Goal: Task Accomplishment & Management: Use online tool/utility

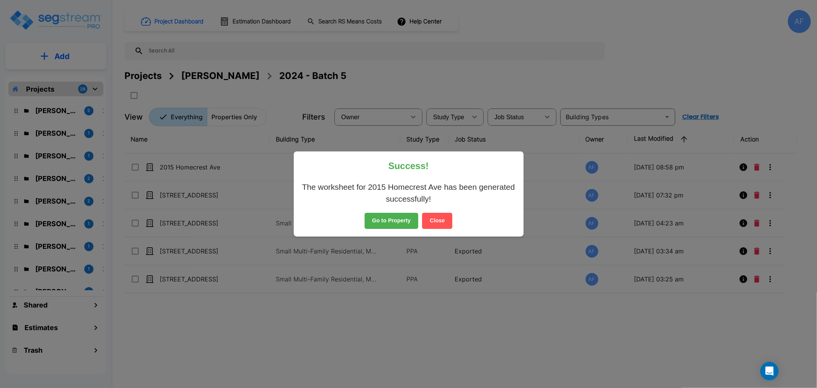
click at [399, 218] on button "Go to Property" at bounding box center [392, 221] width 54 height 16
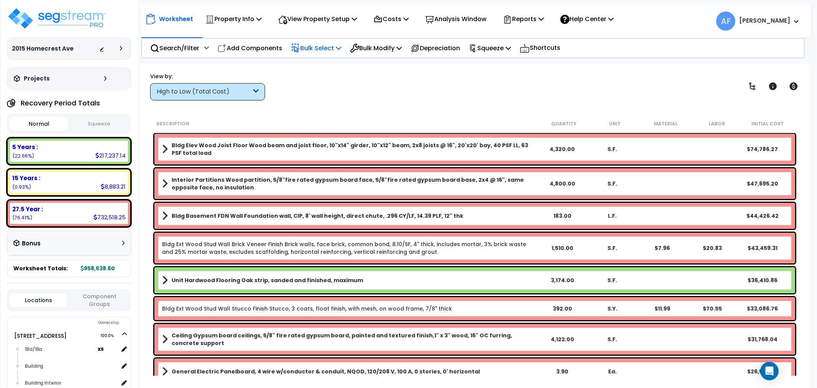
click at [323, 47] on p "Bulk Select" at bounding box center [316, 48] width 50 height 10
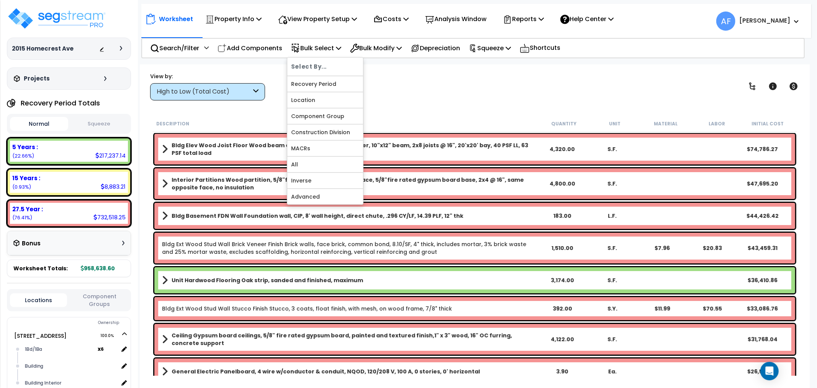
click at [204, 90] on div "High to Low (Total Cost)" at bounding box center [204, 91] width 95 height 9
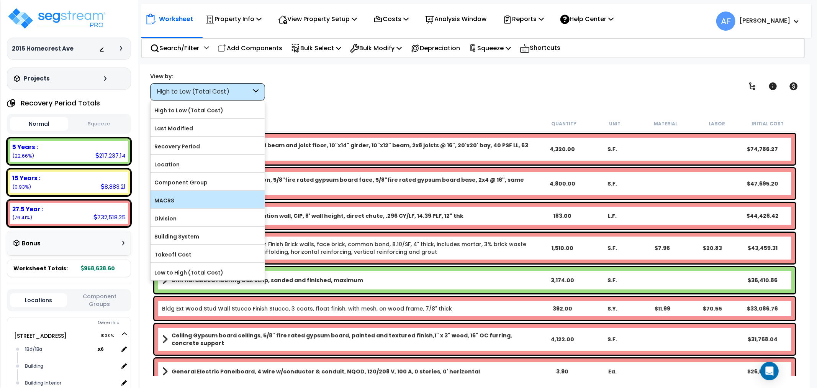
click at [170, 204] on label "MACRS" at bounding box center [208, 200] width 114 height 11
click at [0, 0] on input "MACRS" at bounding box center [0, 0] width 0 height 0
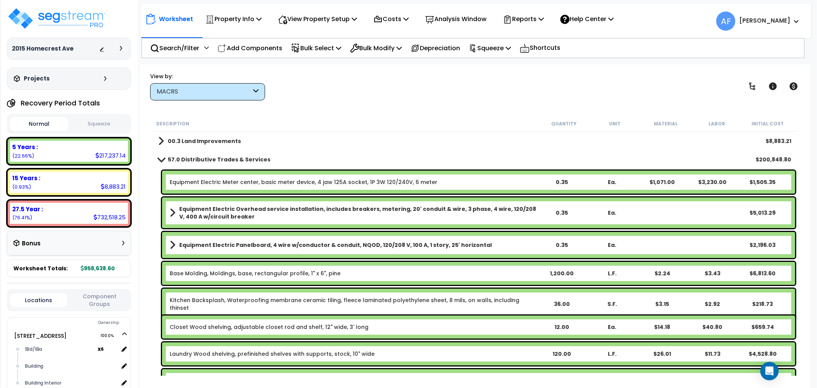
click at [164, 160] on span at bounding box center [161, 159] width 11 height 6
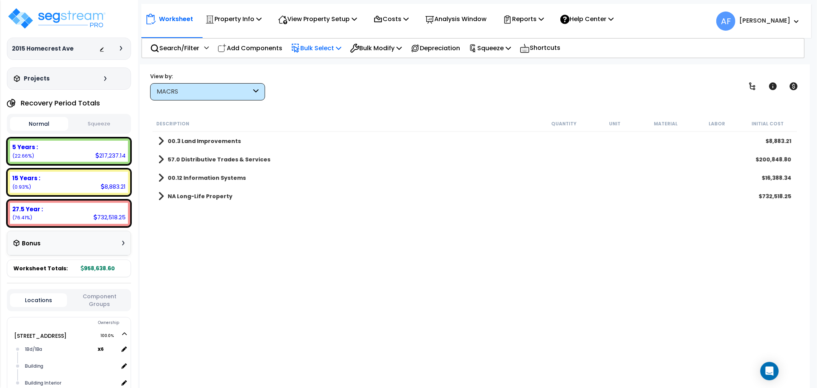
click at [304, 43] on p "Bulk Select" at bounding box center [316, 48] width 50 height 10
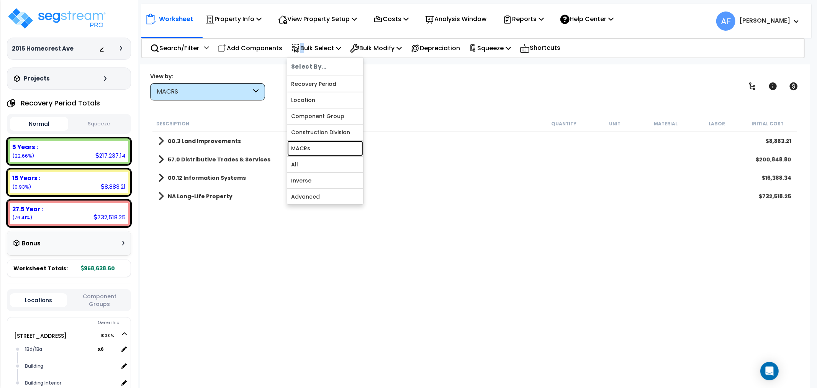
click at [308, 151] on link "MACRs" at bounding box center [325, 148] width 76 height 15
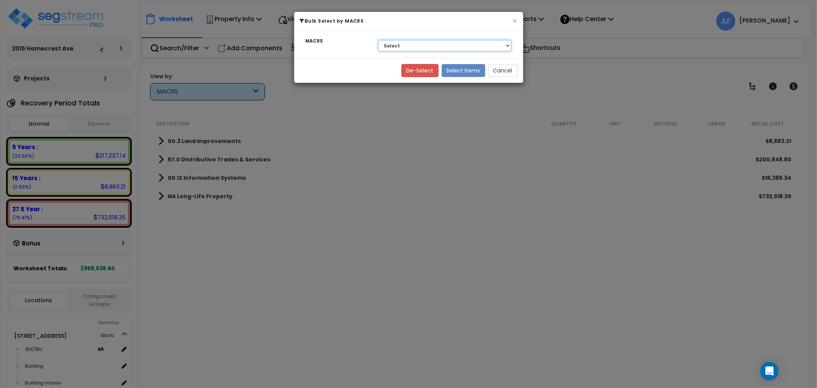
click at [412, 44] on select "Select 27.5 Year - NA - Long-Life Property 5 Years - 00.12 - Information System…" at bounding box center [445, 45] width 134 height 11
select select "3668"
click at [378, 40] on select "Select 27.5 Year - NA - Long-Life Property 5 Years - 00.12 - Information System…" at bounding box center [445, 45] width 134 height 11
click at [460, 66] on button "Select Items" at bounding box center [464, 70] width 44 height 13
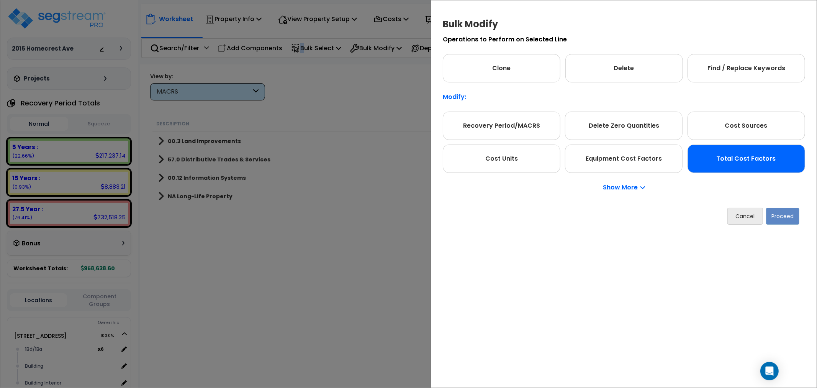
click at [745, 162] on div "Total Cost Factors" at bounding box center [747, 158] width 118 height 28
click at [778, 215] on button "Proceed" at bounding box center [782, 216] width 33 height 17
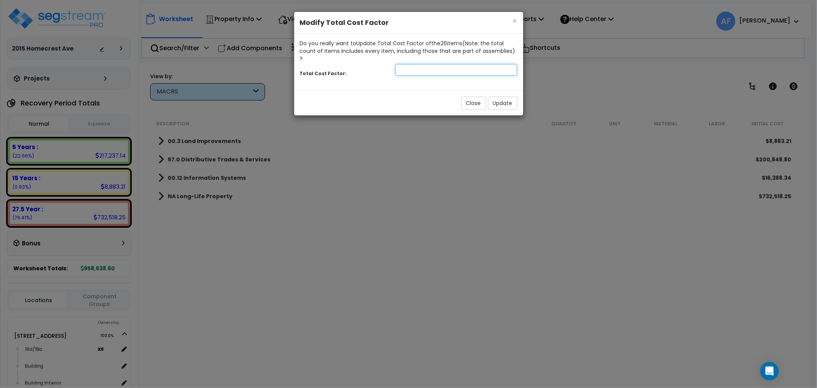
click at [428, 64] on input "number" at bounding box center [456, 69] width 122 height 11
type input "0.95"
click at [511, 97] on button "Update" at bounding box center [503, 103] width 30 height 13
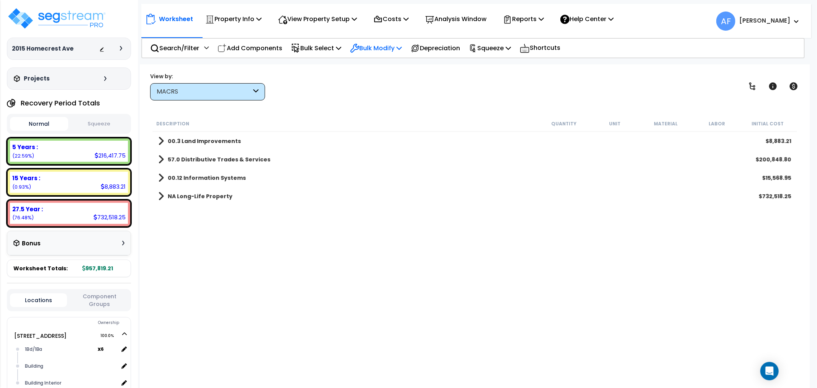
click at [389, 50] on p "Bulk Modify" at bounding box center [376, 48] width 52 height 10
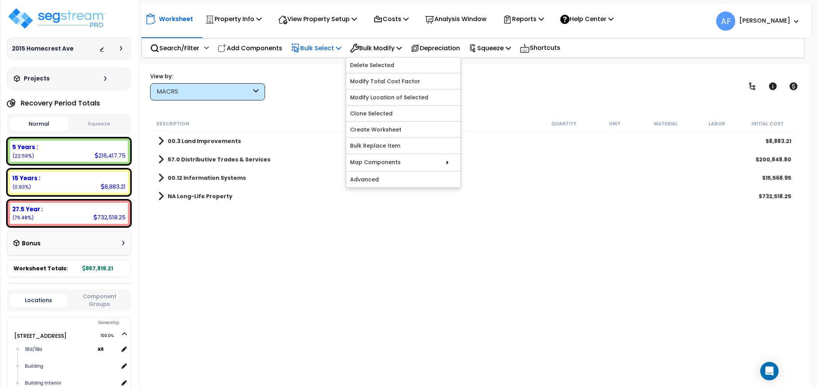
click at [331, 50] on p "Bulk Select" at bounding box center [316, 48] width 50 height 10
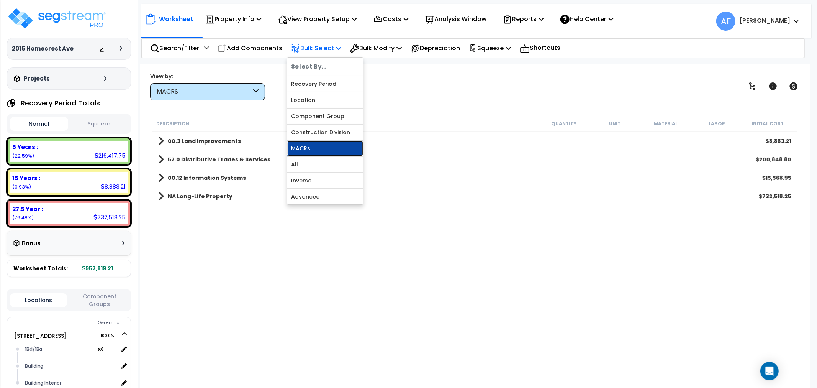
click at [311, 147] on link "MACRs" at bounding box center [325, 148] width 76 height 15
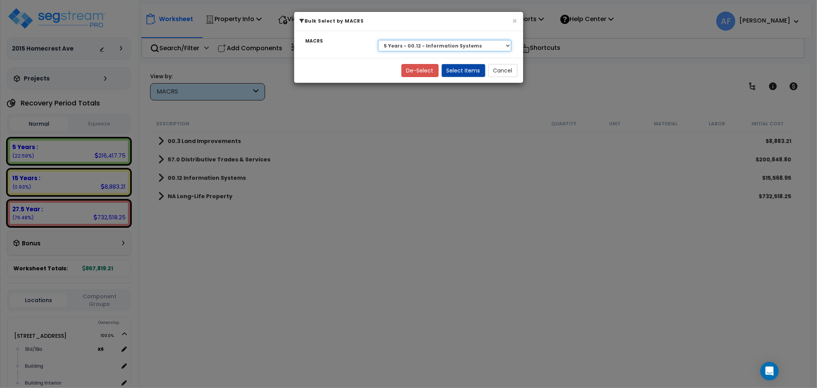
click at [447, 40] on select "Select 27.5 Year - NA - Long-Life Property 5 Years - 00.12 - Information System…" at bounding box center [445, 45] width 134 height 11
click at [378, 40] on select "Select 27.5 Year - NA - Long-Life Property 5 Years - 00.12 - Information System…" at bounding box center [445, 45] width 134 height 11
click at [453, 69] on button "Select Items" at bounding box center [464, 70] width 44 height 13
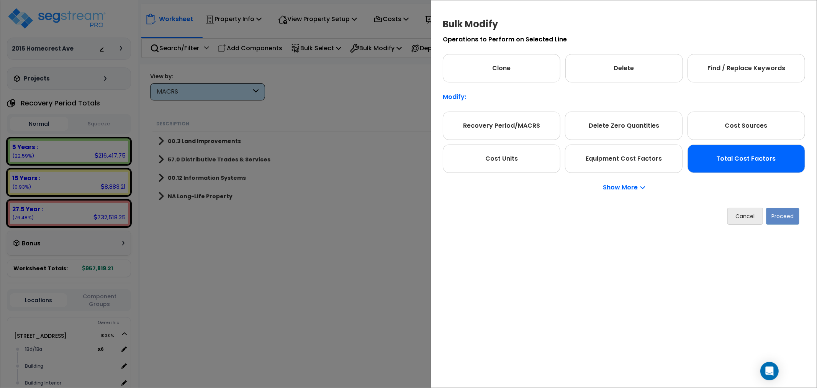
click at [748, 163] on div "Total Cost Factors" at bounding box center [747, 158] width 118 height 28
click at [781, 215] on button "Proceed" at bounding box center [782, 216] width 33 height 17
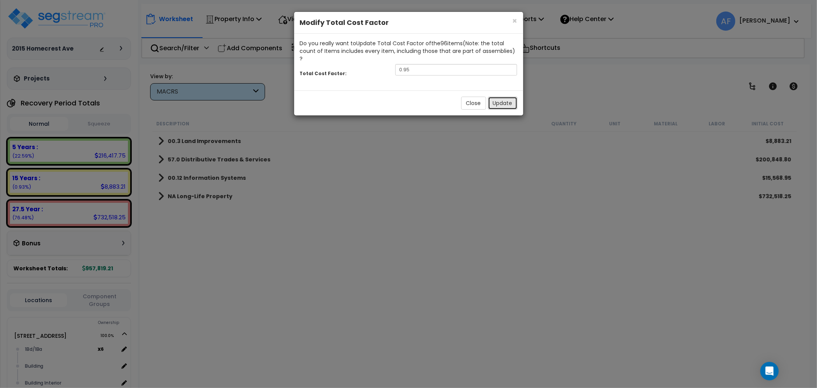
click at [499, 97] on button "Update" at bounding box center [503, 103] width 30 height 13
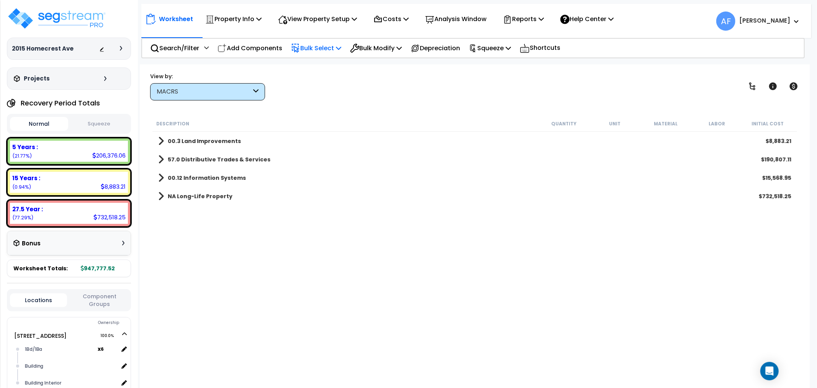
click at [312, 43] on p "Bulk Select" at bounding box center [316, 48] width 50 height 10
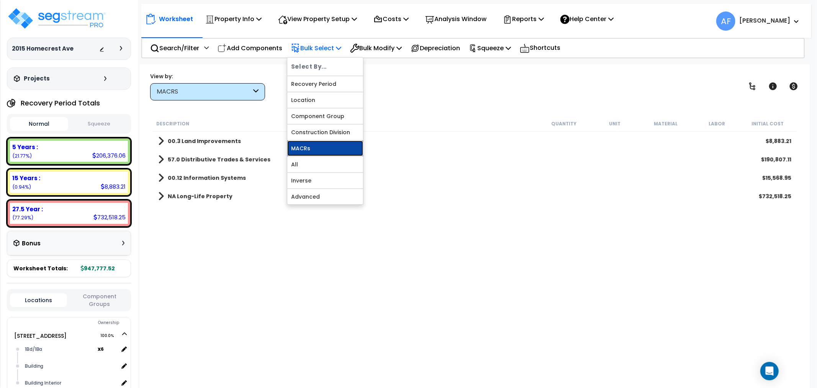
click at [307, 142] on link "MACRs" at bounding box center [325, 148] width 76 height 15
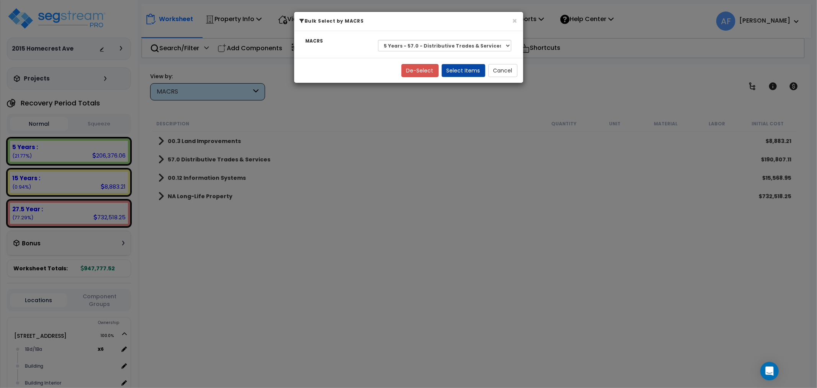
click at [409, 37] on div "Select 27.5 Year - NA - Long-Life Property 5 Years - 00.12 - Information System…" at bounding box center [444, 46] width 145 height 18
click at [409, 41] on select "Select 27.5 Year - NA - Long-Life Property 5 Years - 00.12 - Information System…" at bounding box center [445, 45] width 134 height 11
select select "3666"
click at [378, 40] on select "Select 27.5 Year - NA - Long-Life Property 5 Years - 00.12 - Information System…" at bounding box center [445, 45] width 134 height 11
click at [474, 69] on button "Select Items" at bounding box center [464, 70] width 44 height 13
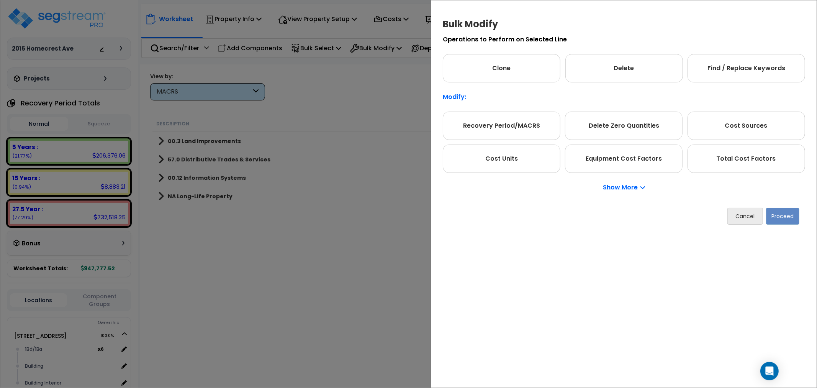
drag, startPoint x: 756, startPoint y: 161, endPoint x: 786, endPoint y: 203, distance: 52.2
click at [759, 165] on div "Total Cost Factors" at bounding box center [747, 158] width 118 height 28
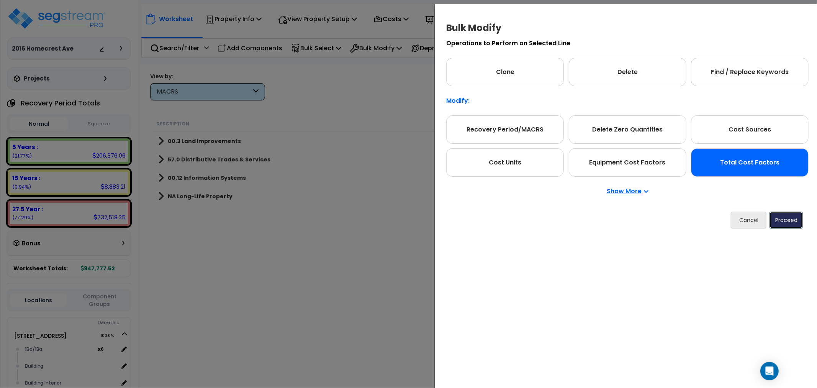
click at [788, 221] on button "Proceed" at bounding box center [786, 220] width 33 height 17
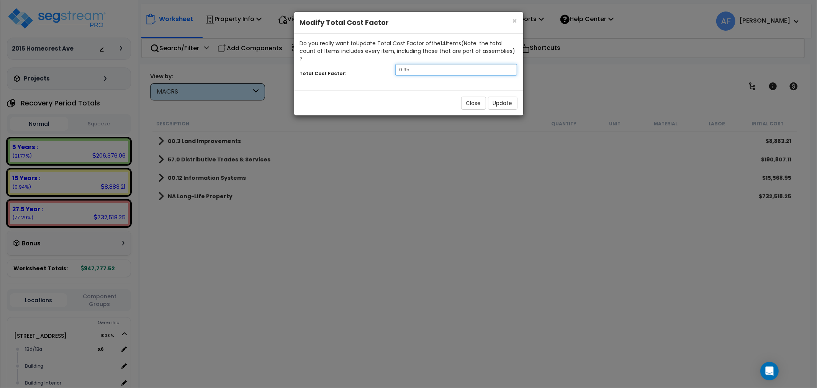
click at [414, 64] on input "0.95" at bounding box center [456, 69] width 122 height 11
type input "0.9"
click at [502, 97] on button "Update" at bounding box center [503, 103] width 30 height 13
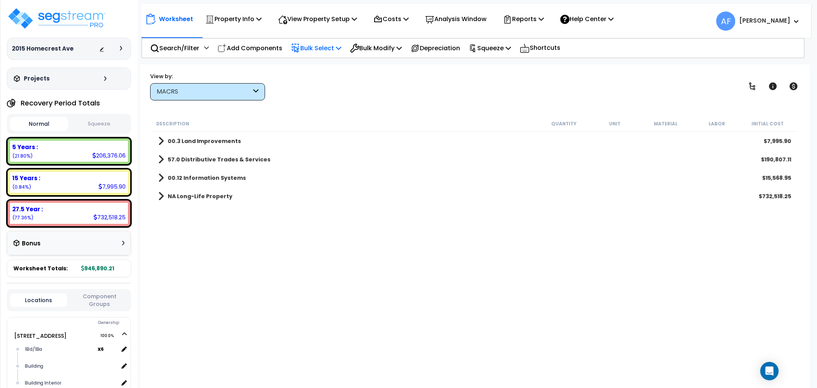
click at [336, 44] on p "Bulk Select" at bounding box center [316, 48] width 50 height 10
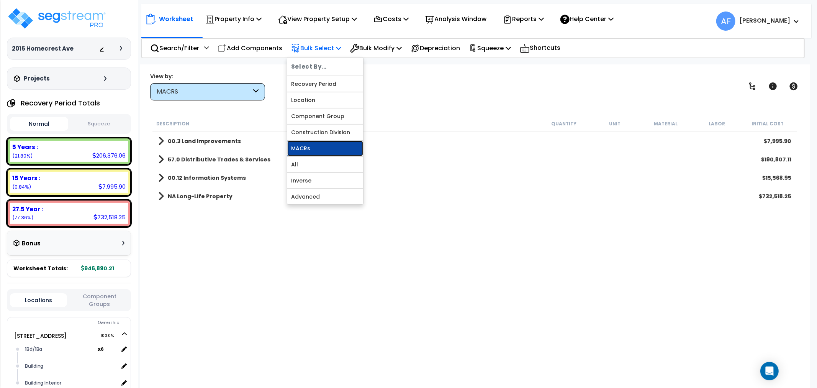
click at [317, 149] on link "MACRs" at bounding box center [325, 148] width 76 height 15
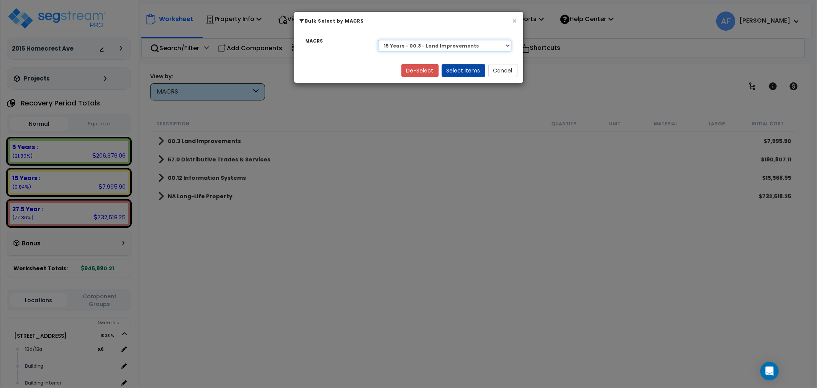
click at [458, 46] on select "Select 27.5 Year - NA - Long-Life Property 5 Years - 00.12 - Information System…" at bounding box center [445, 45] width 134 height 11
select select "3669"
click at [378, 40] on select "Select 27.5 Year - NA - Long-Life Property 5 Years - 00.12 - Information System…" at bounding box center [445, 45] width 134 height 11
click at [465, 67] on button "Select Items" at bounding box center [464, 70] width 44 height 13
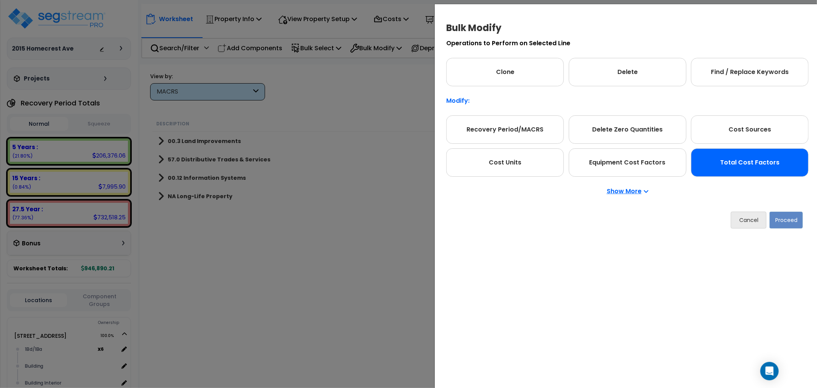
click at [753, 163] on div "Total Cost Factors" at bounding box center [750, 162] width 118 height 28
click at [789, 221] on button "Proceed" at bounding box center [786, 220] width 33 height 17
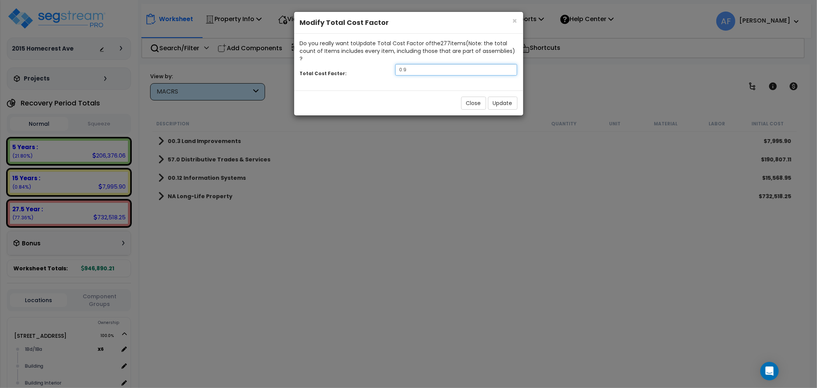
click at [423, 67] on input "0.9" at bounding box center [456, 69] width 122 height 11
type input "0.7"
click at [508, 98] on button "Update" at bounding box center [503, 103] width 30 height 13
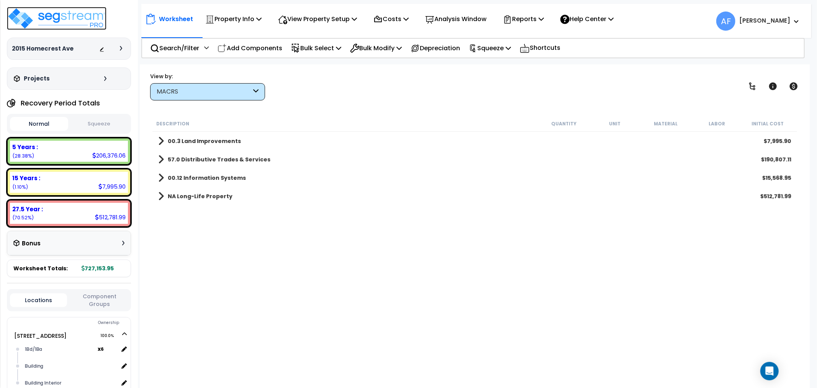
drag, startPoint x: 54, startPoint y: 19, endPoint x: 68, endPoint y: 33, distance: 19.8
click at [54, 19] on img at bounding box center [57, 18] width 100 height 23
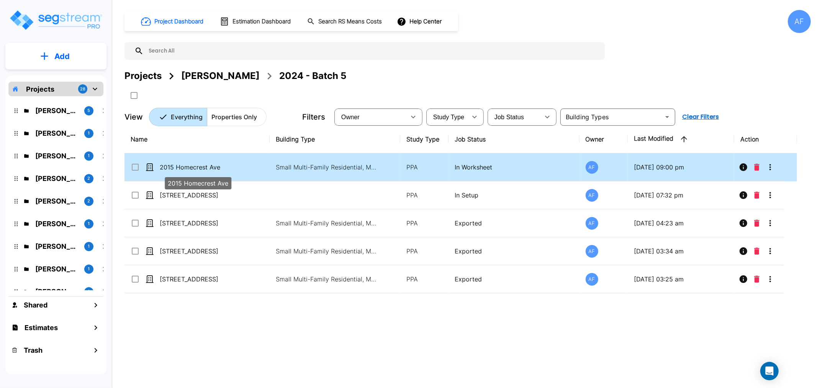
click at [182, 167] on p "2015 Homecrest Ave" at bounding box center [198, 166] width 77 height 9
checkbox input "false"
click at [182, 167] on p "2015 Homecrest Ave" at bounding box center [198, 166] width 77 height 9
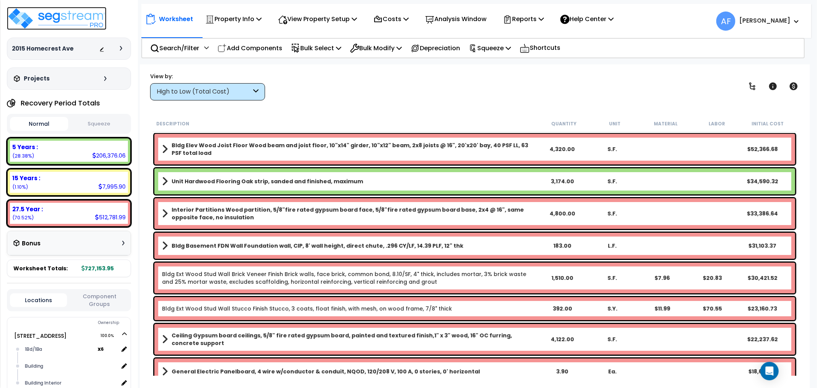
click at [75, 21] on img at bounding box center [57, 18] width 100 height 23
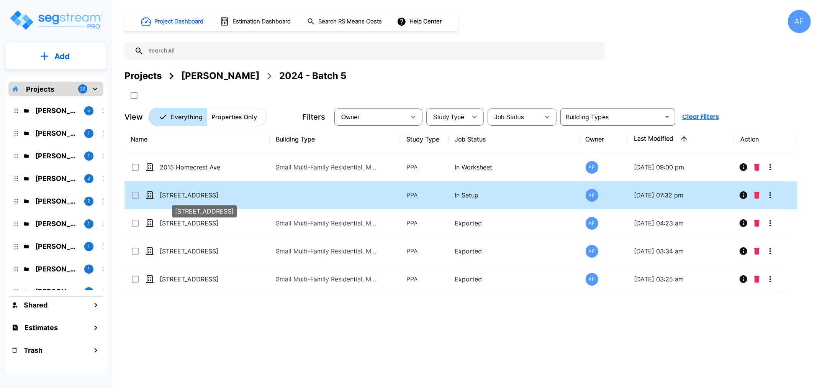
click at [171, 195] on p "[STREET_ADDRESS]" at bounding box center [198, 194] width 77 height 9
checkbox input "true"
